Goal: Task Accomplishment & Management: Manage account settings

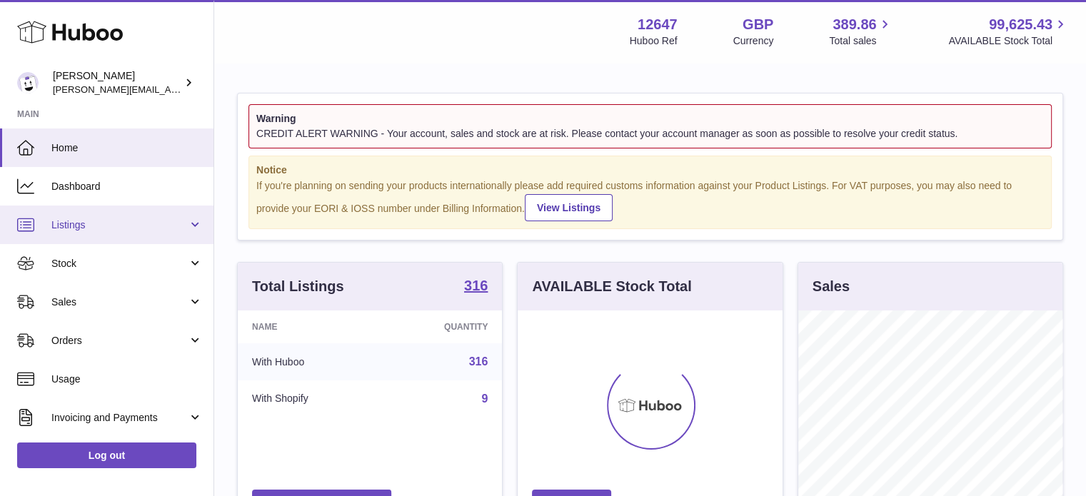
scroll to position [223, 268]
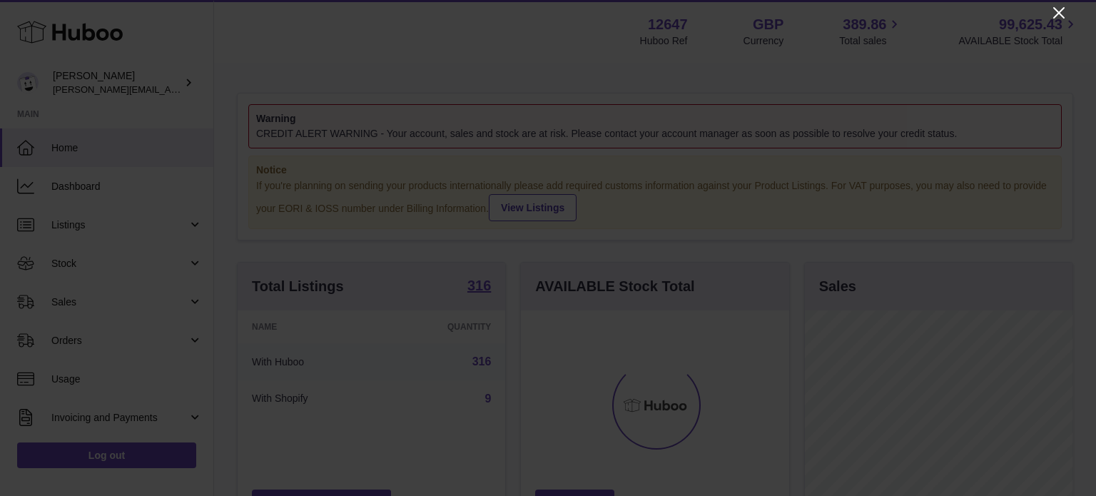
click at [1053, 11] on icon "Close" at bounding box center [1059, 12] width 17 height 17
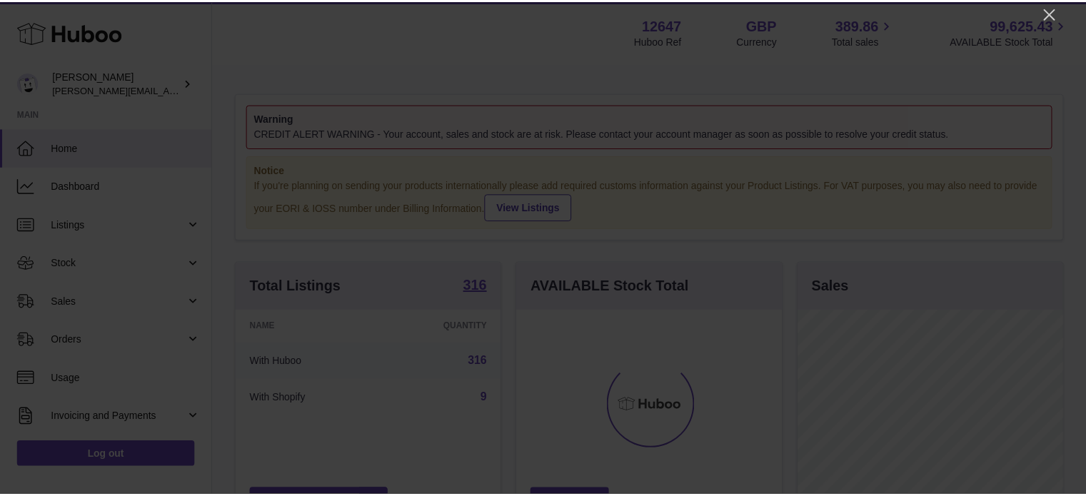
scroll to position [713473, 713430]
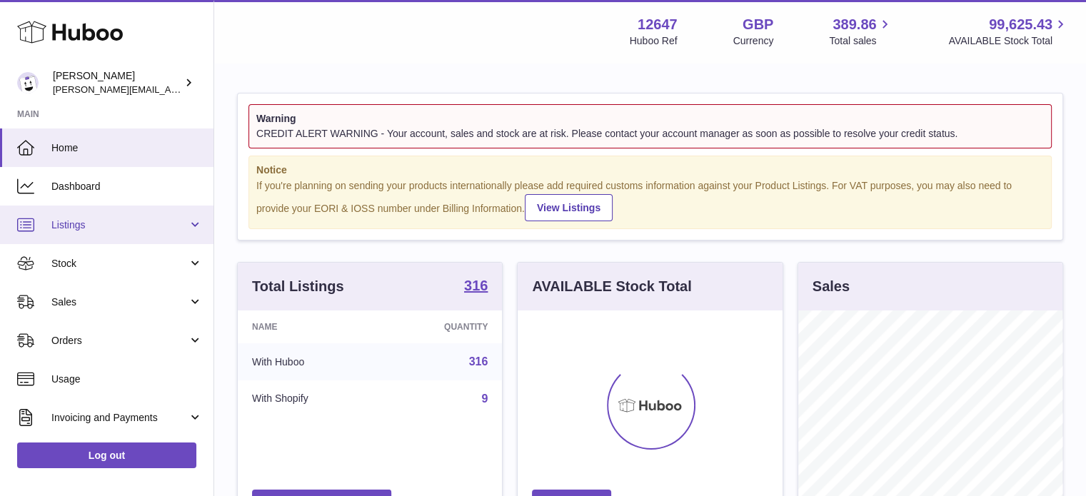
click at [120, 229] on span "Listings" at bounding box center [119, 225] width 136 height 14
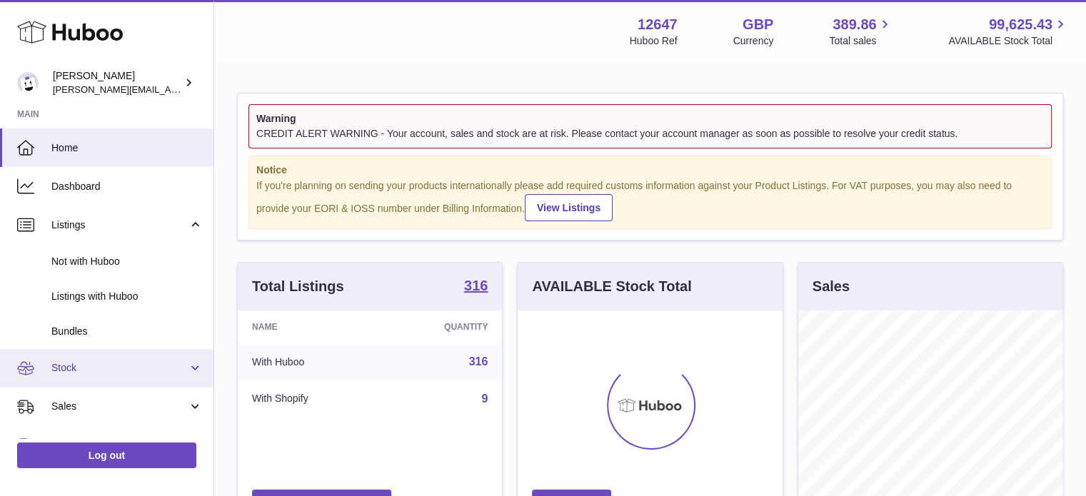
click at [97, 363] on span "Stock" at bounding box center [119, 368] width 136 height 14
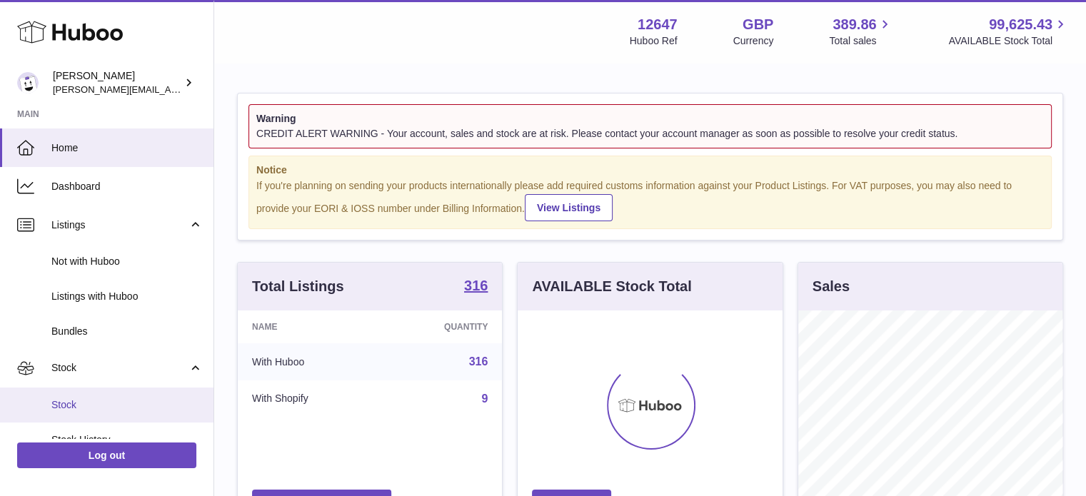
click at [77, 401] on span "Stock" at bounding box center [126, 405] width 151 height 14
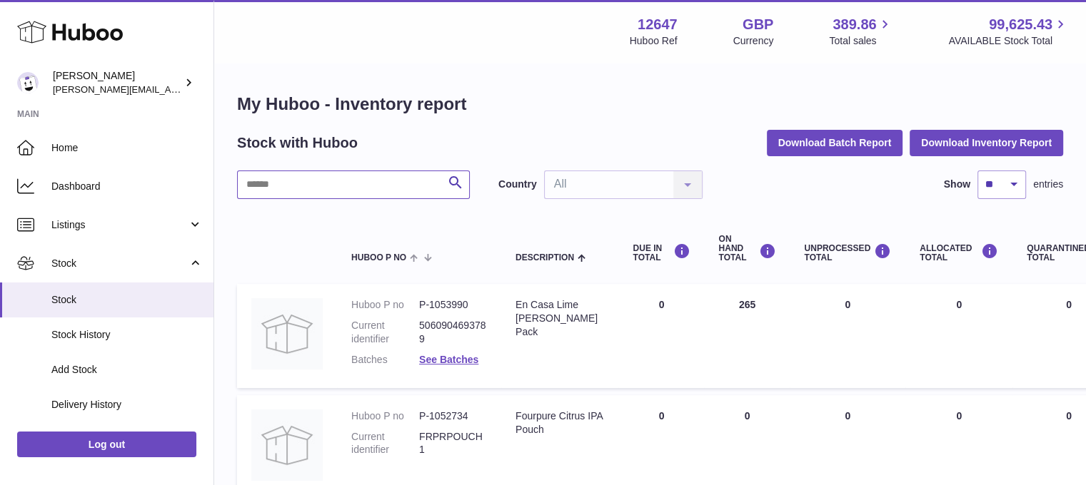
click at [394, 171] on input "text" at bounding box center [353, 185] width 233 height 29
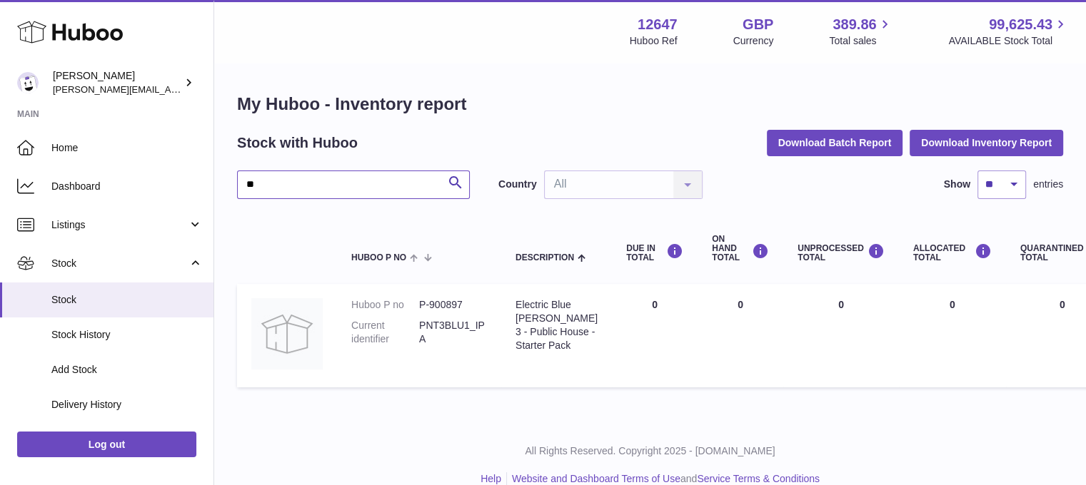
type input "*"
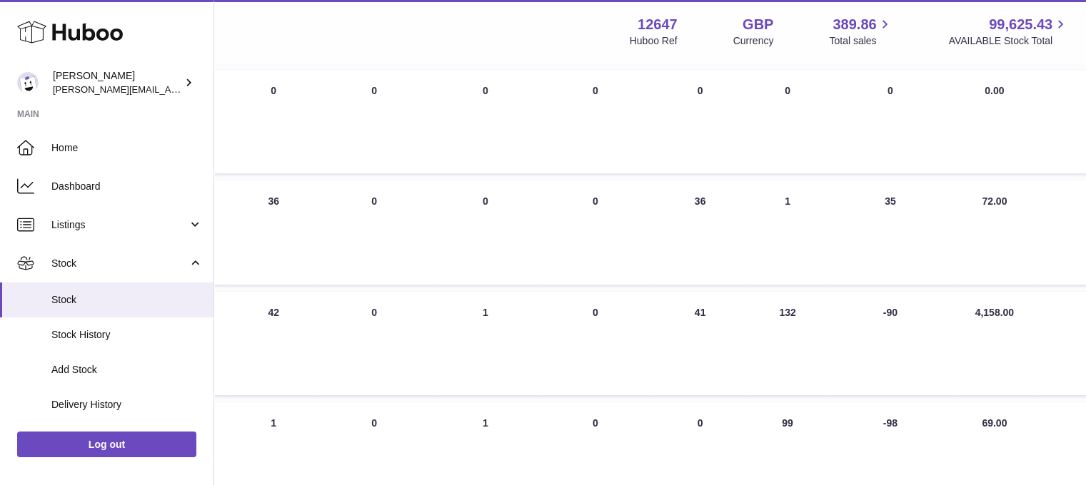
scroll to position [214, 0]
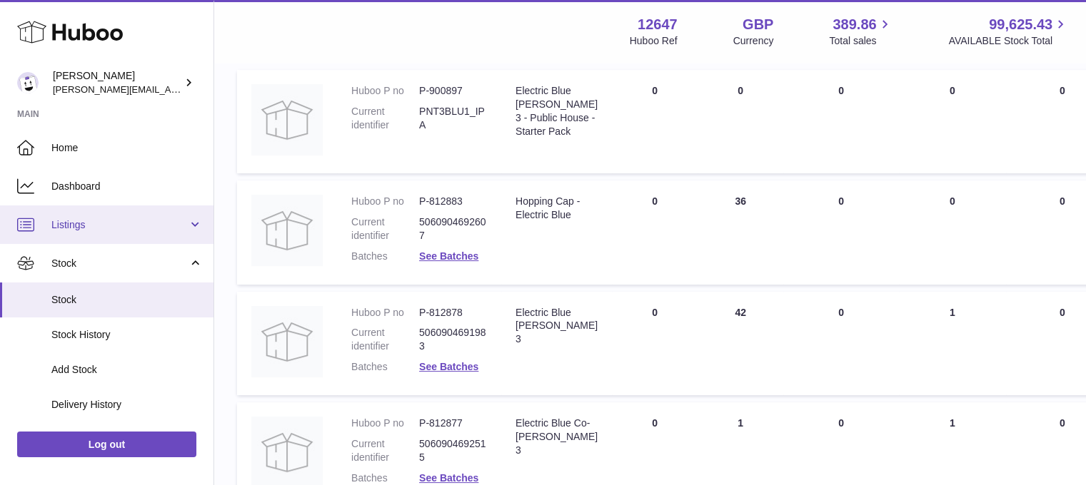
type input "**********"
click at [135, 225] on span "Listings" at bounding box center [119, 225] width 136 height 14
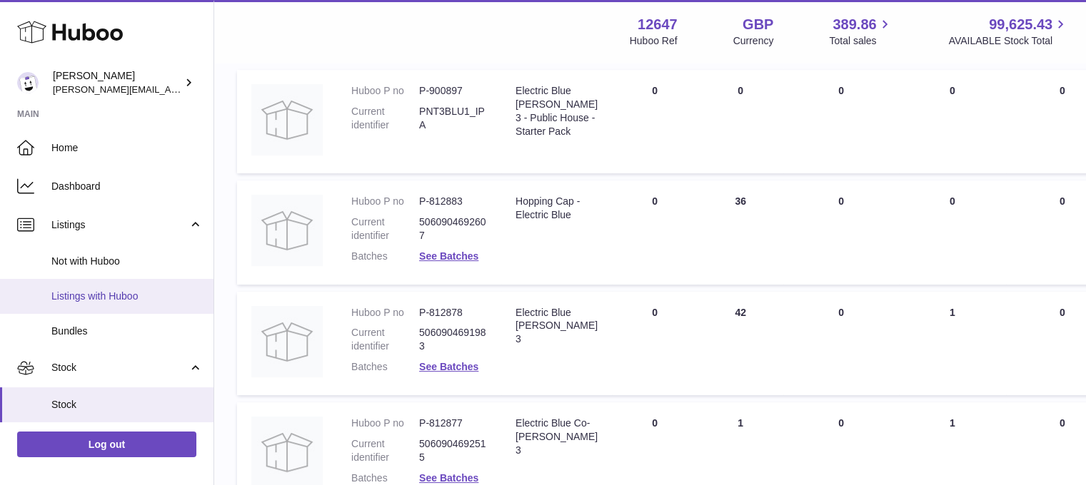
click at [103, 293] on span "Listings with Huboo" at bounding box center [126, 297] width 151 height 14
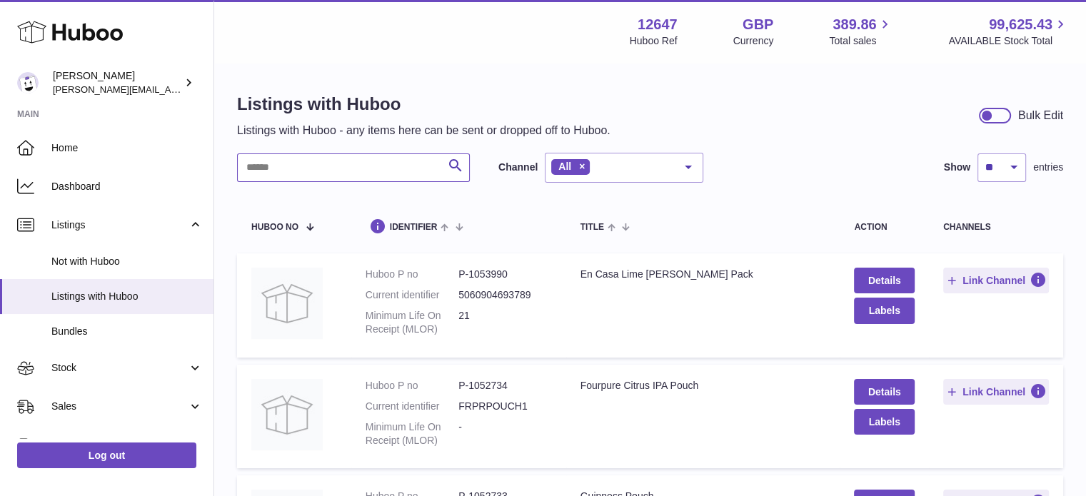
click at [327, 176] on input "text" at bounding box center [353, 167] width 233 height 29
type input "*"
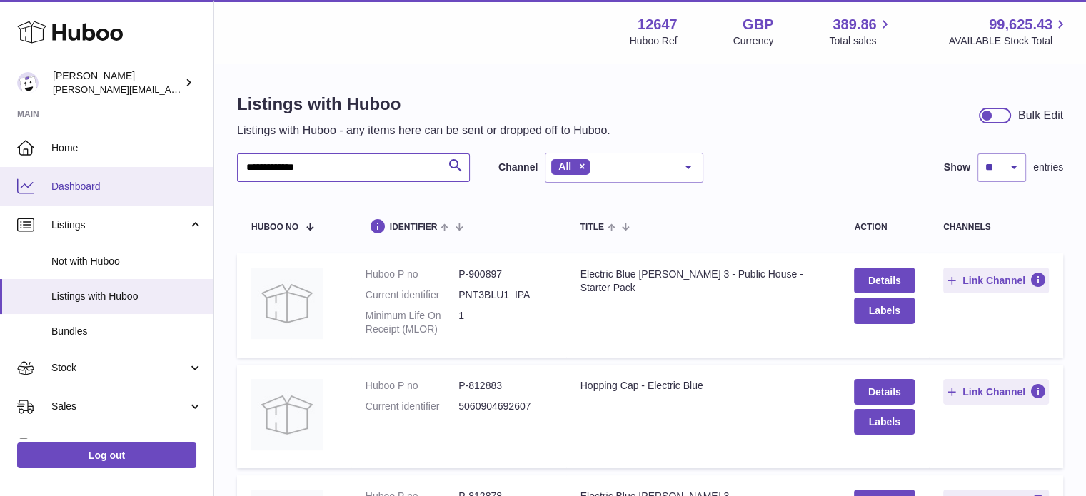
drag, startPoint x: 308, startPoint y: 169, endPoint x: 128, endPoint y: 167, distance: 179.2
click at [134, 167] on div "**********" at bounding box center [543, 460] width 1086 height 921
type input "*********"
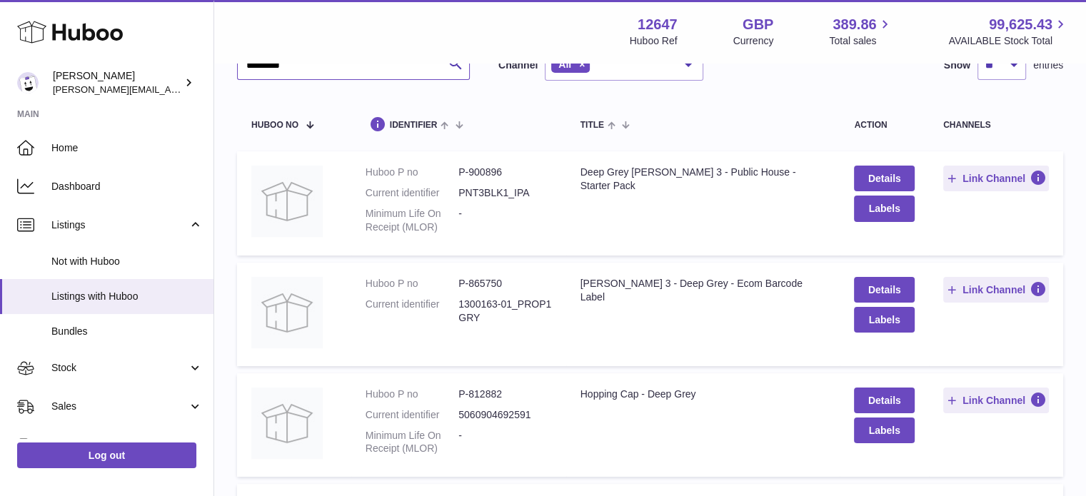
scroll to position [214, 0]
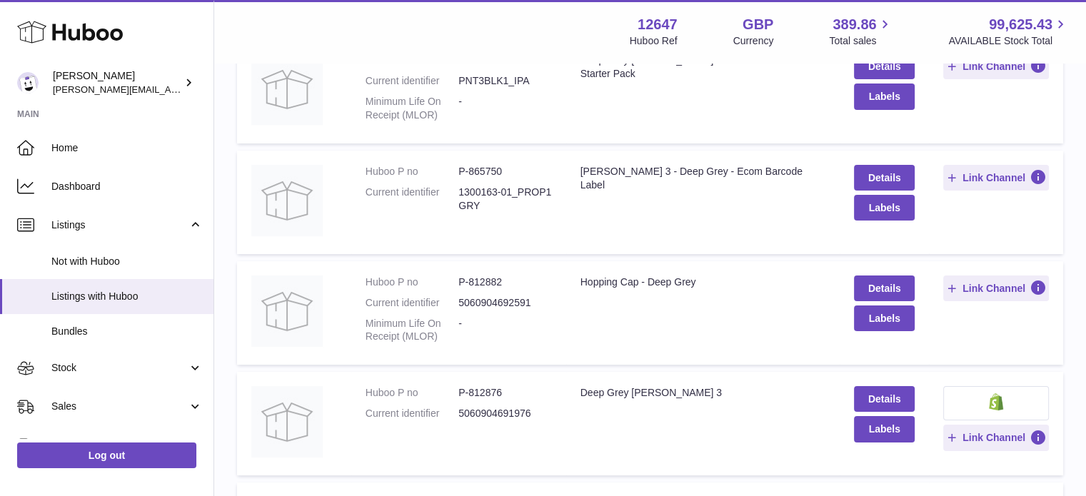
click at [1008, 400] on button at bounding box center [996, 403] width 106 height 34
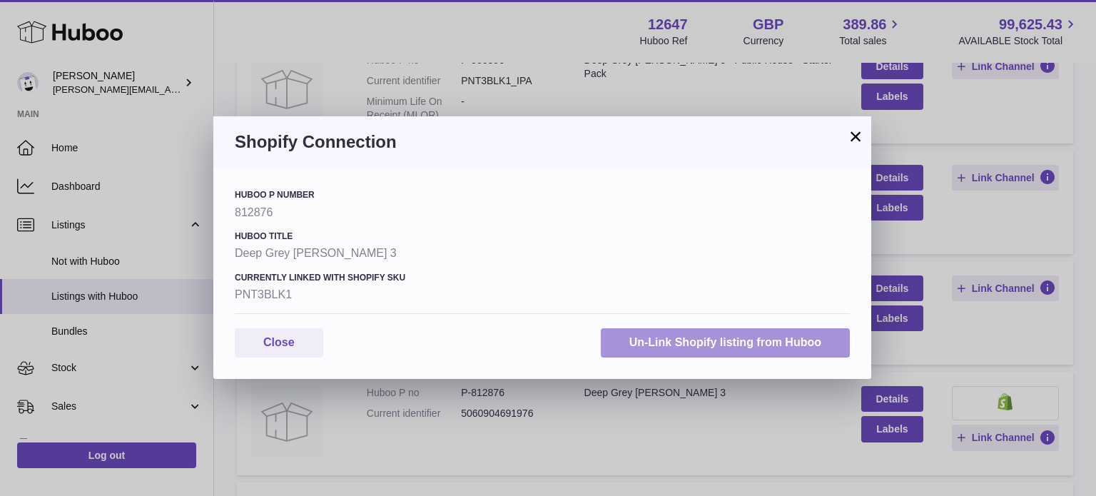
click at [722, 341] on button "Un-Link Shopify listing from Huboo" at bounding box center [725, 342] width 249 height 29
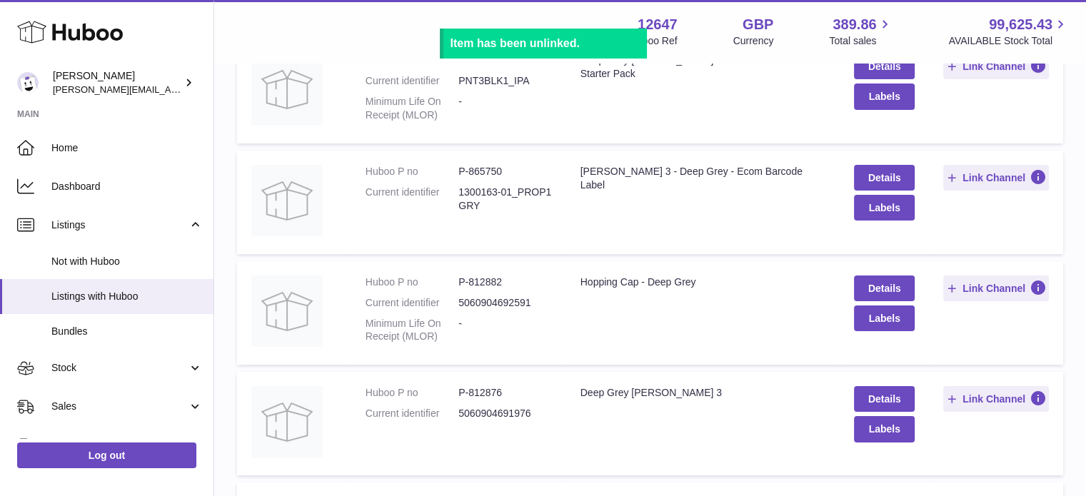
scroll to position [0, 0]
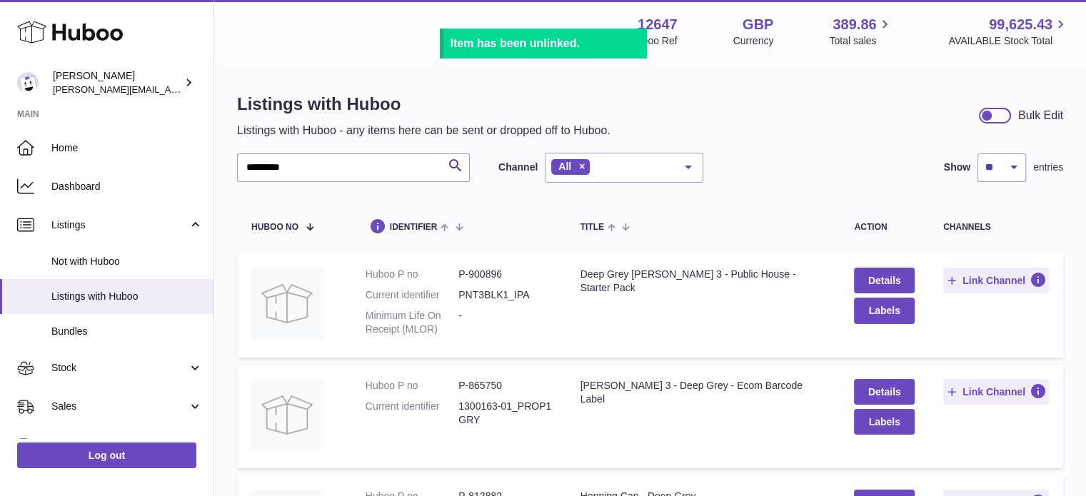
click at [966, 232] on th "channels" at bounding box center [996, 225] width 134 height 42
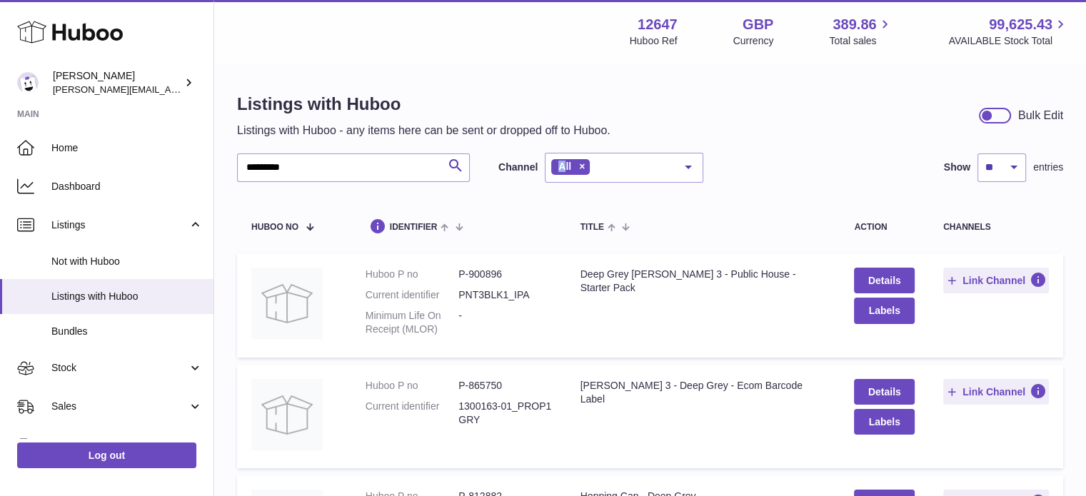
click at [562, 168] on span "All" at bounding box center [564, 166] width 13 height 11
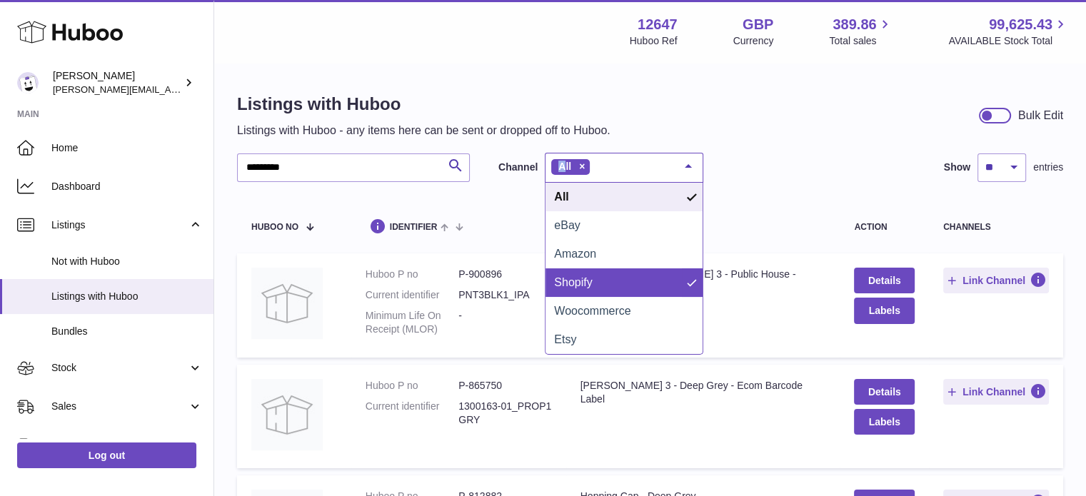
click at [588, 288] on span "Shopify" at bounding box center [573, 282] width 38 height 12
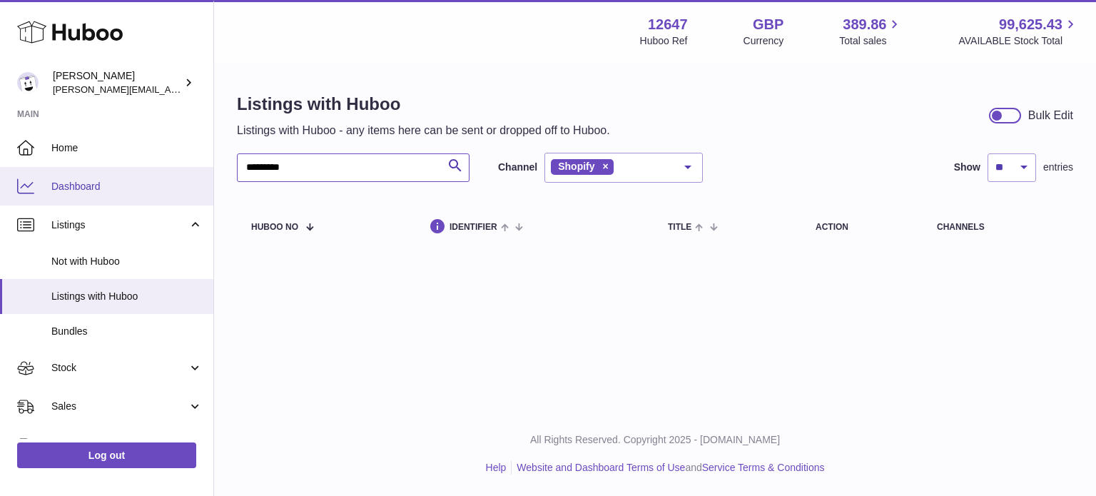
drag, startPoint x: 378, startPoint y: 168, endPoint x: 71, endPoint y: 180, distance: 307.1
click at [75, 179] on div "Huboo Pinter peter@pinter.co.uk Main Home Dashboard Listings Not with Huboo Lis…" at bounding box center [548, 248] width 1096 height 496
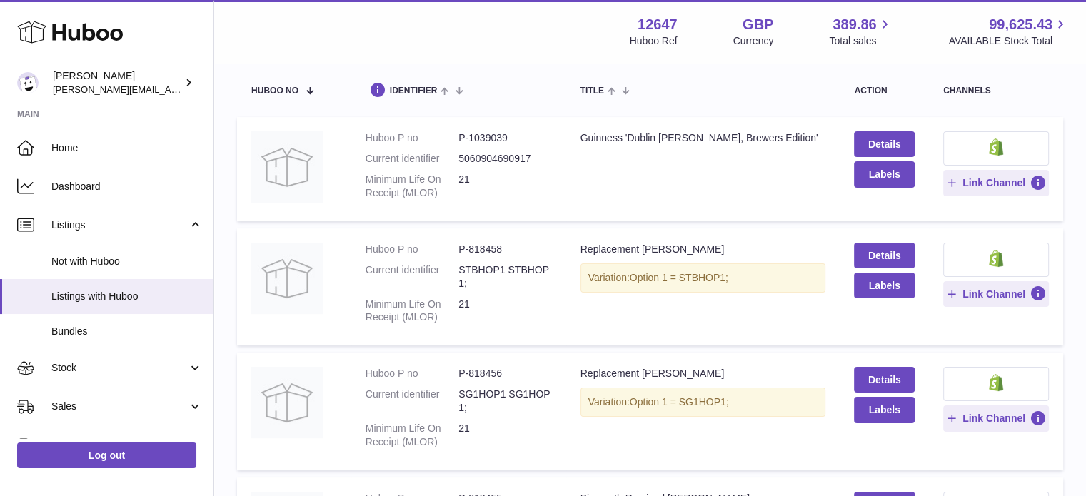
scroll to position [143, 0]
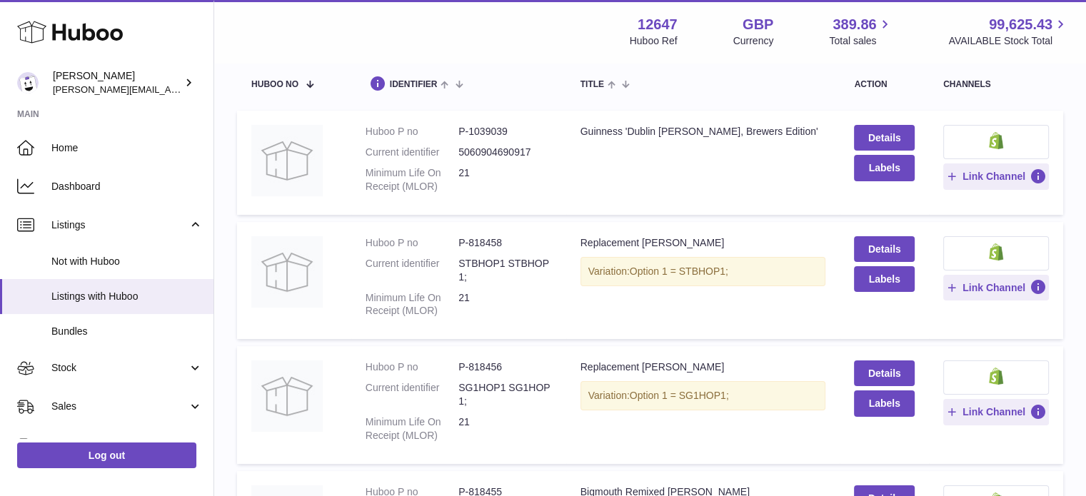
click at [979, 149] on button at bounding box center [996, 142] width 106 height 34
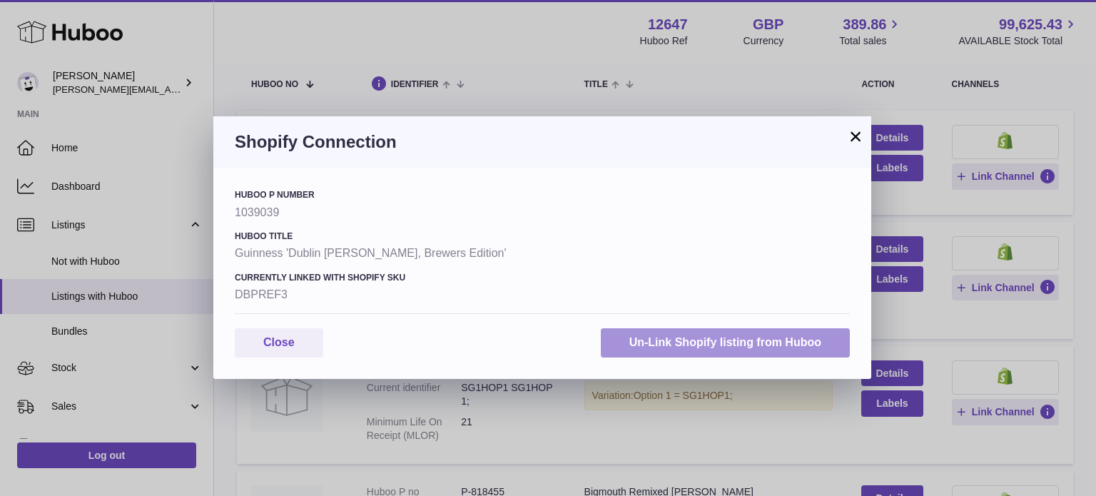
click at [671, 344] on button "Un-Link Shopify listing from Huboo" at bounding box center [725, 342] width 249 height 29
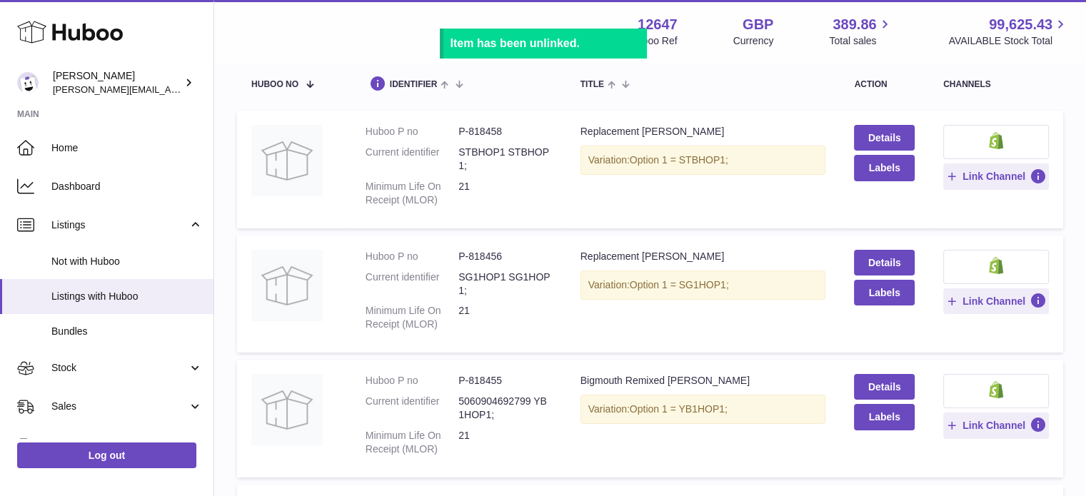
click at [985, 258] on button at bounding box center [996, 267] width 106 height 34
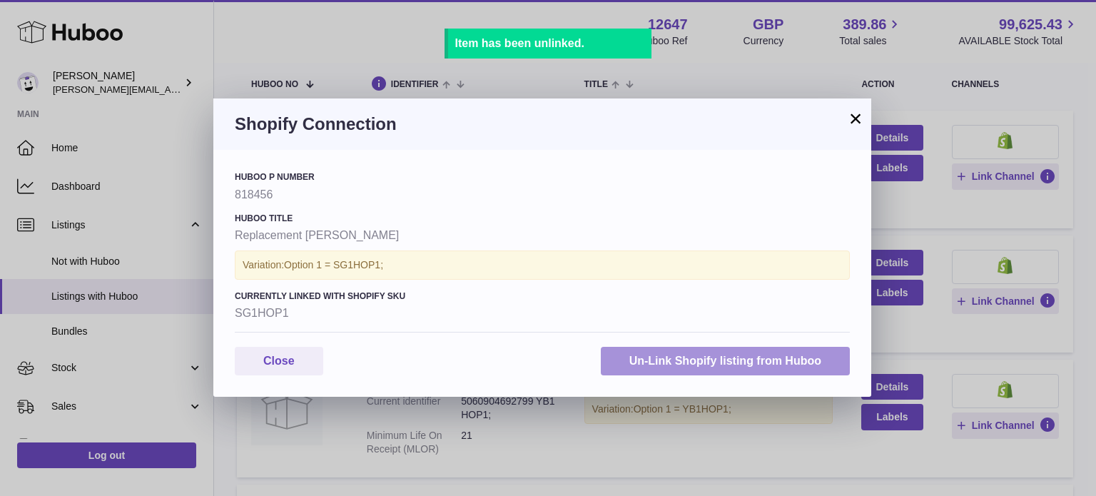
click at [748, 361] on button "Un-Link Shopify listing from Huboo" at bounding box center [725, 361] width 249 height 29
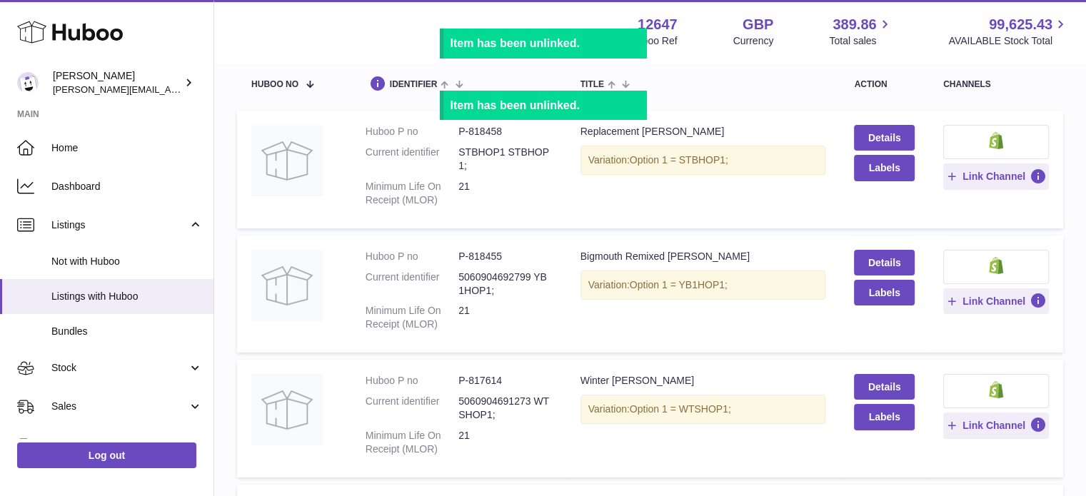
click at [999, 381] on img at bounding box center [995, 389] width 15 height 17
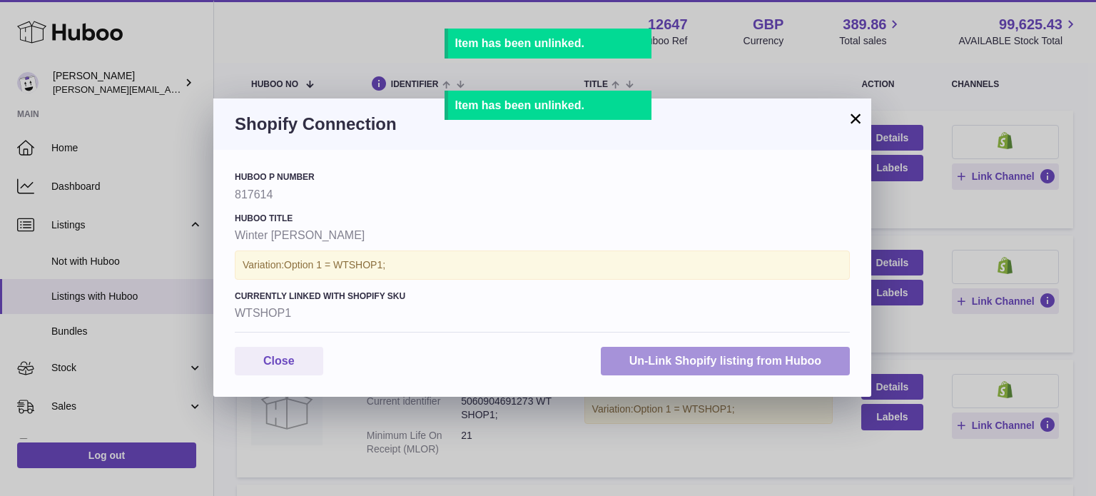
click at [720, 359] on button "Un-Link Shopify listing from Huboo" at bounding box center [725, 361] width 249 height 29
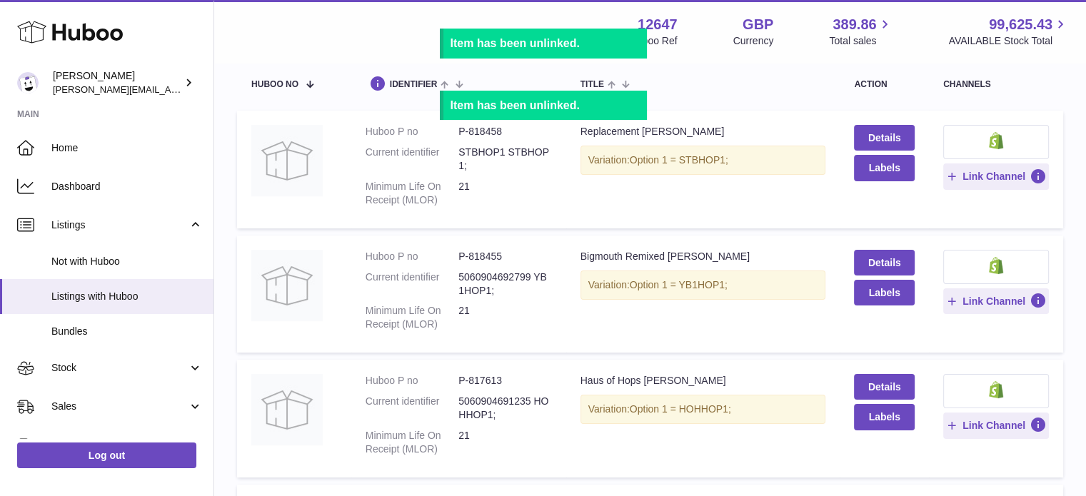
click at [978, 261] on button at bounding box center [996, 267] width 106 height 34
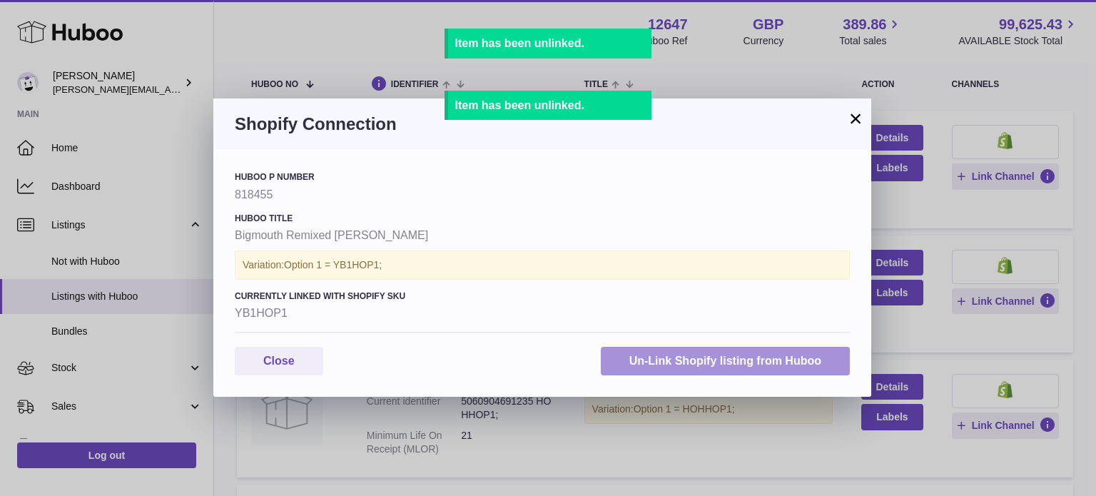
drag, startPoint x: 759, startPoint y: 356, endPoint x: 789, endPoint y: 336, distance: 35.4
click at [759, 356] on button "Un-Link Shopify listing from Huboo" at bounding box center [725, 361] width 249 height 29
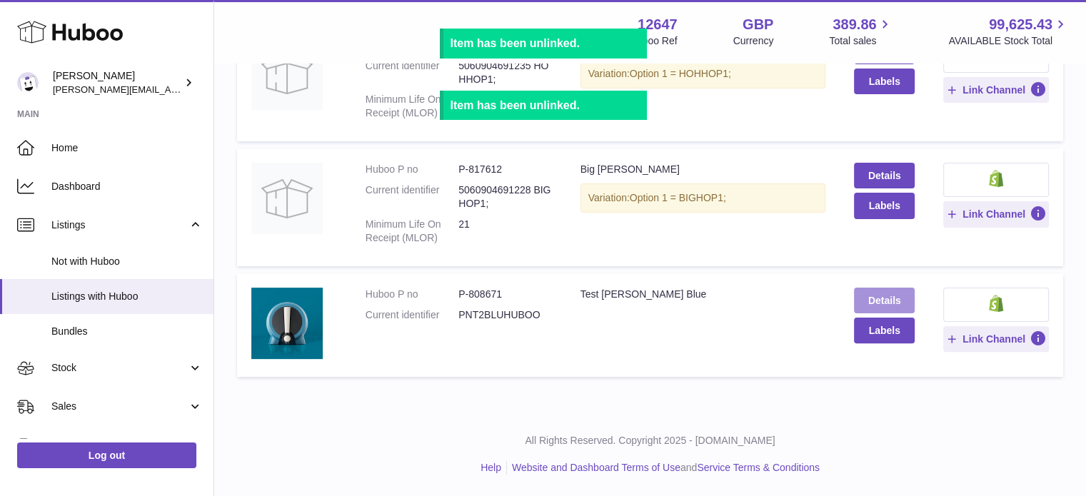
scroll to position [353, 0]
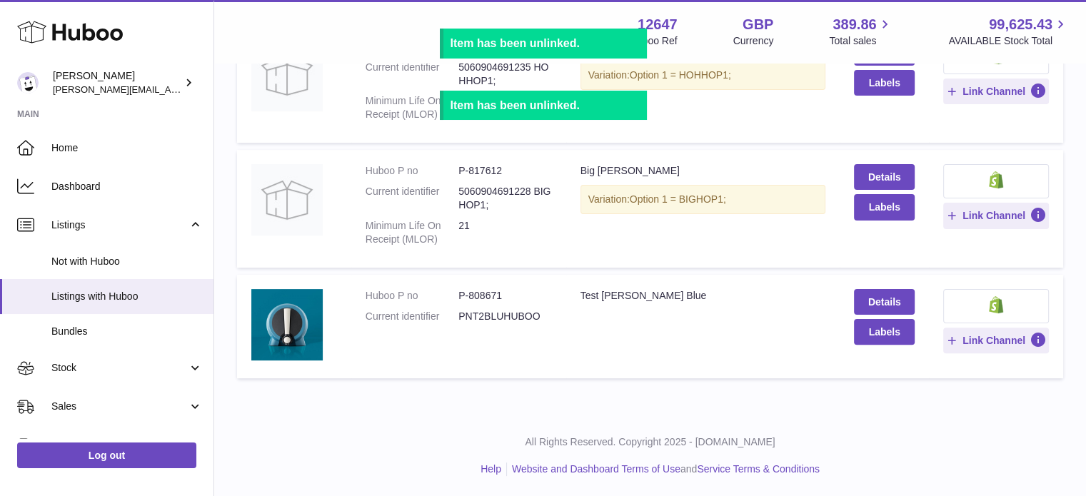
click at [1009, 296] on button at bounding box center [996, 306] width 106 height 34
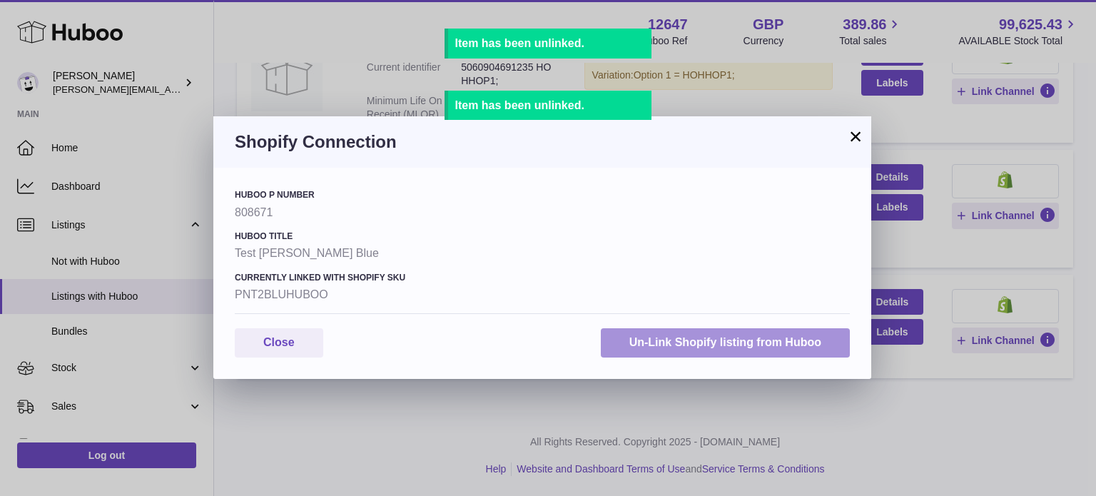
click at [752, 355] on button "Un-Link Shopify listing from Huboo" at bounding box center [725, 342] width 249 height 29
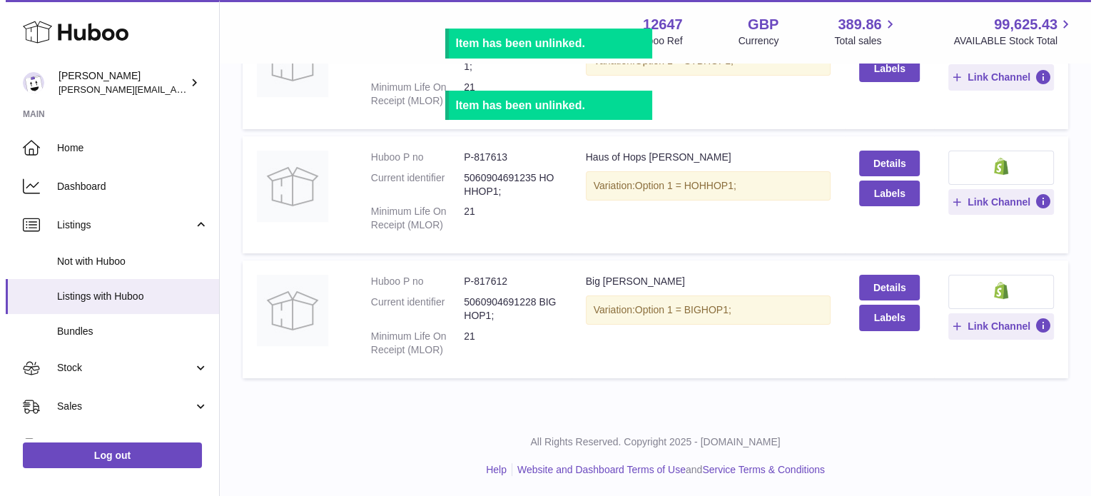
scroll to position [0, 0]
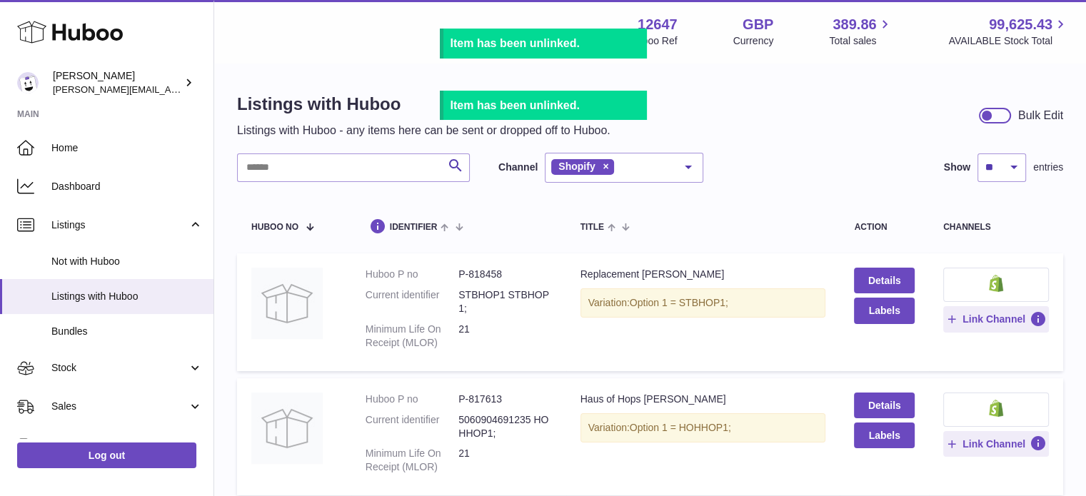
click at [1006, 284] on button at bounding box center [996, 285] width 106 height 34
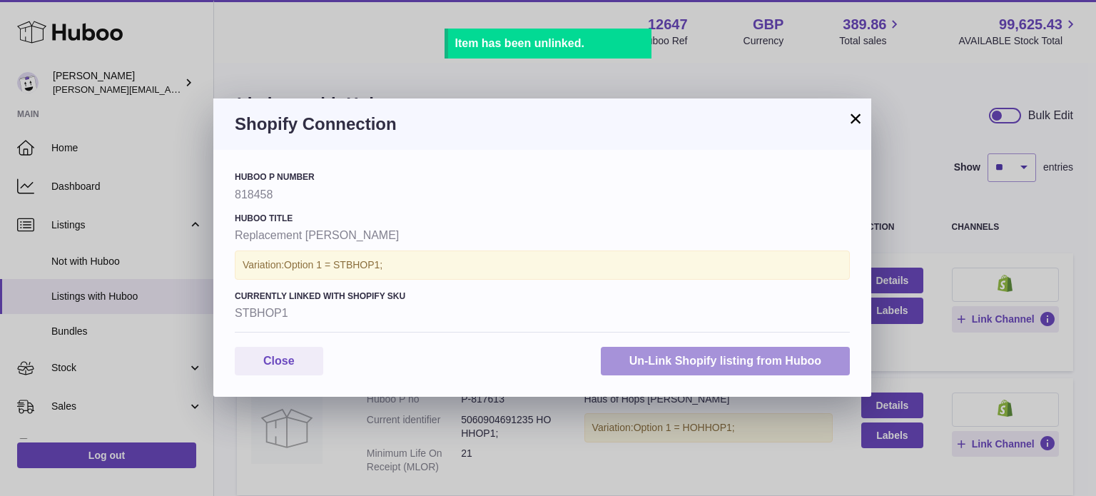
click at [719, 348] on button "Un-Link Shopify listing from Huboo" at bounding box center [725, 361] width 249 height 29
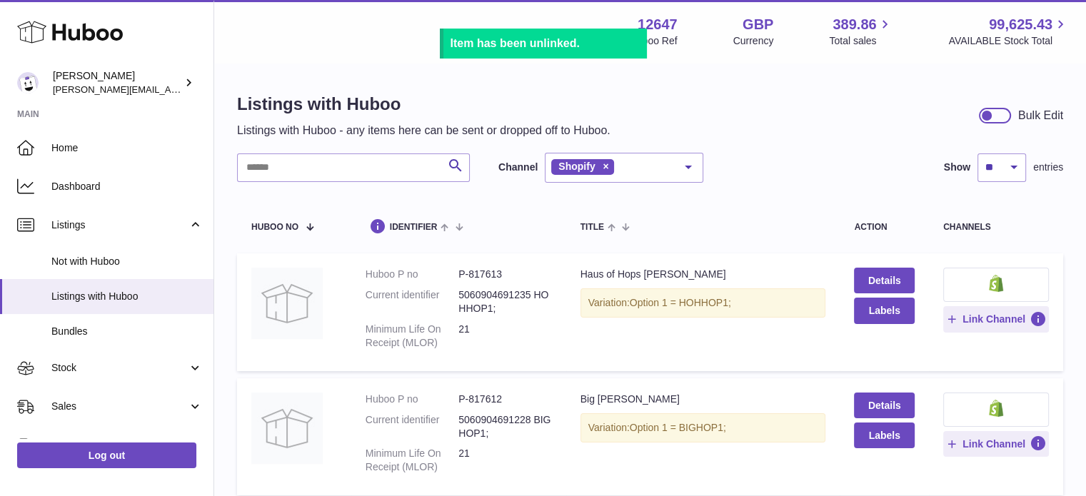
click at [985, 288] on button at bounding box center [996, 285] width 106 height 34
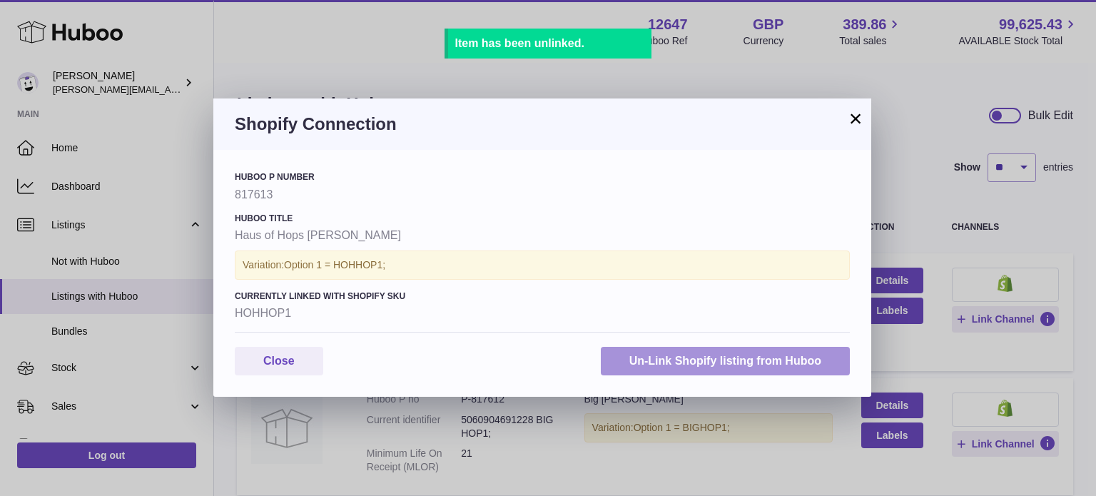
click at [744, 359] on button "Un-Link Shopify listing from Huboo" at bounding box center [725, 361] width 249 height 29
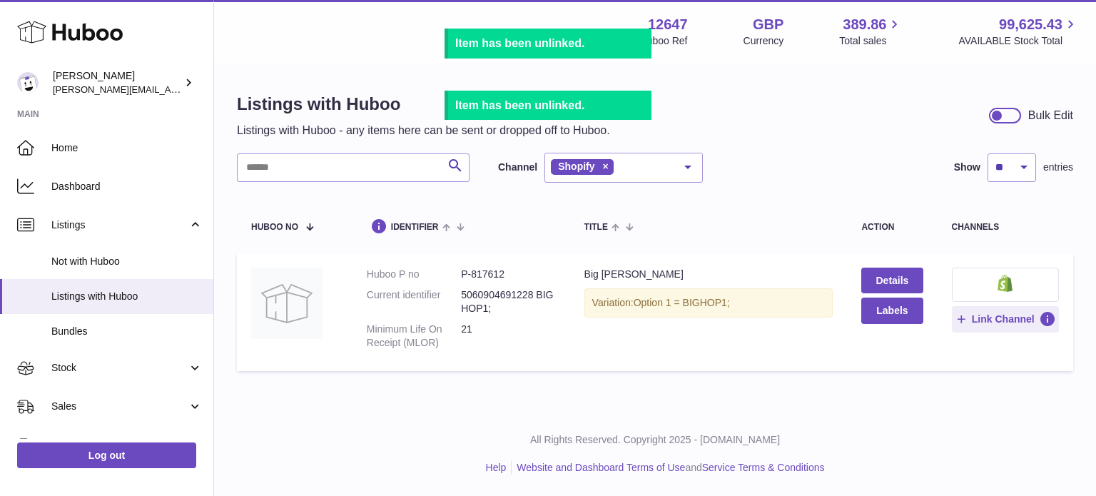
click at [1005, 275] on img at bounding box center [1005, 283] width 15 height 17
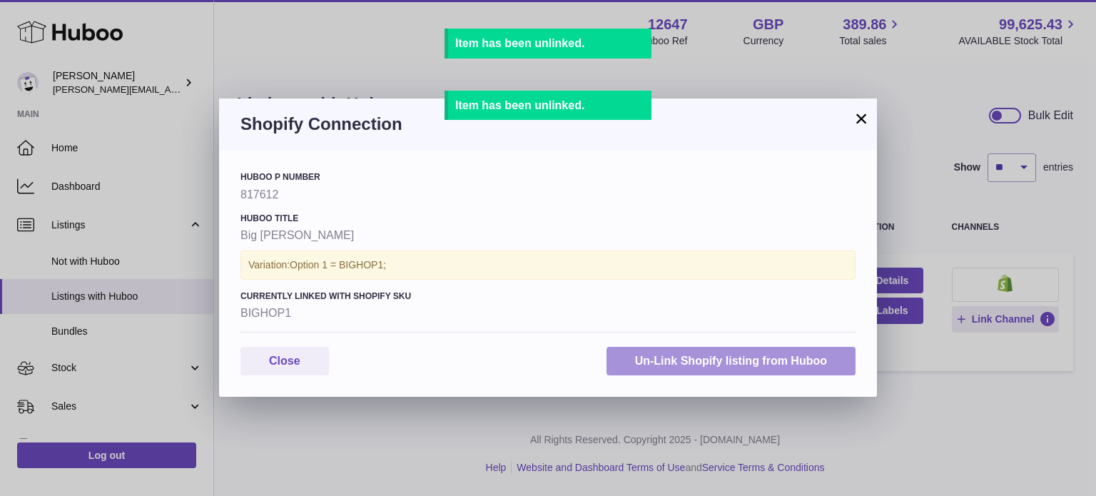
click at [731, 365] on button "Un-Link Shopify listing from Huboo" at bounding box center [731, 361] width 249 height 29
